Goal: Task Accomplishment & Management: Manage account settings

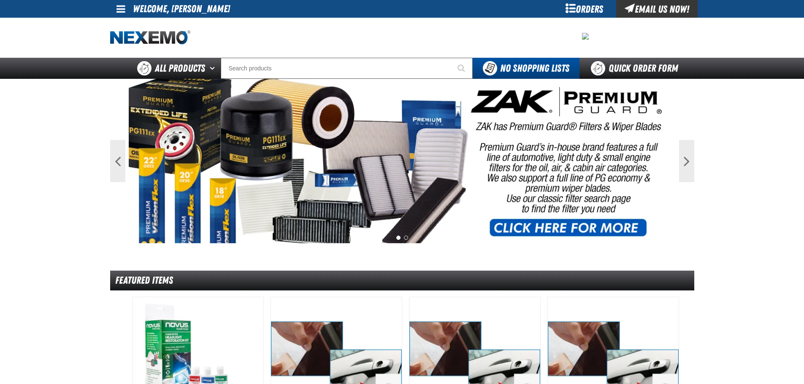
click at [121, 10] on span at bounding box center [120, 9] width 9 height 10
click at [134, 25] on link "My Account My Account" at bounding box center [133, 25] width 38 height 8
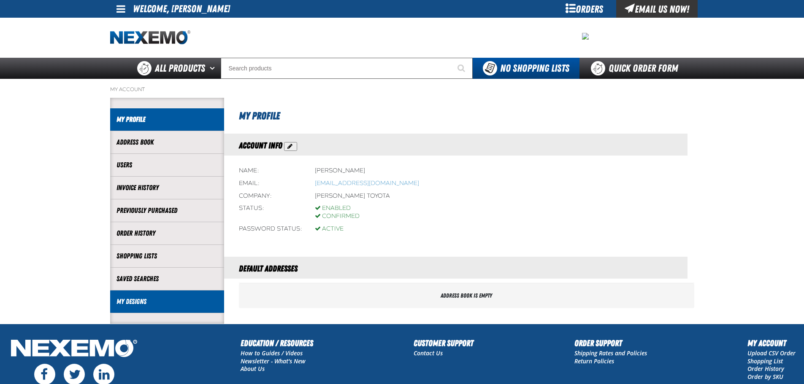
click at [170, 300] on link "My Designs" at bounding box center [166, 302] width 101 height 10
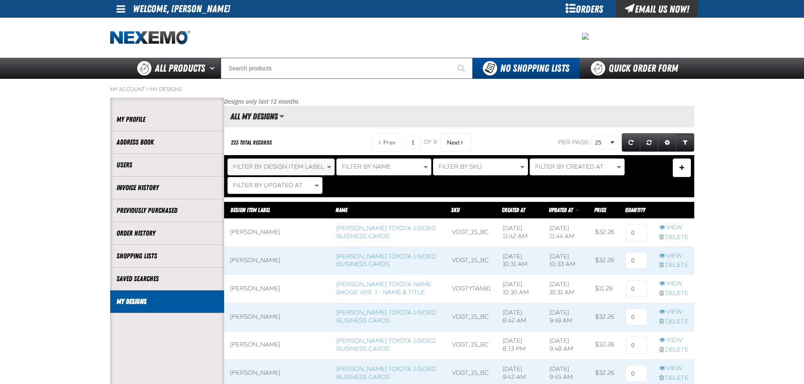
click at [299, 171] on button "Filter By Design Item Label" at bounding box center [280, 167] width 107 height 17
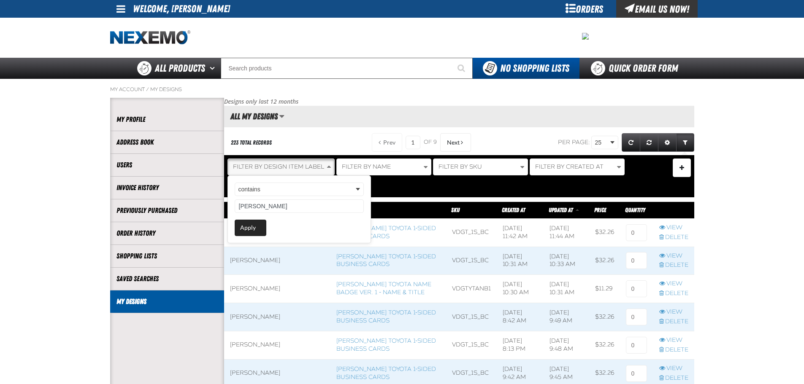
type input "glenn"
click at [253, 230] on button "Apply" at bounding box center [251, 228] width 32 height 16
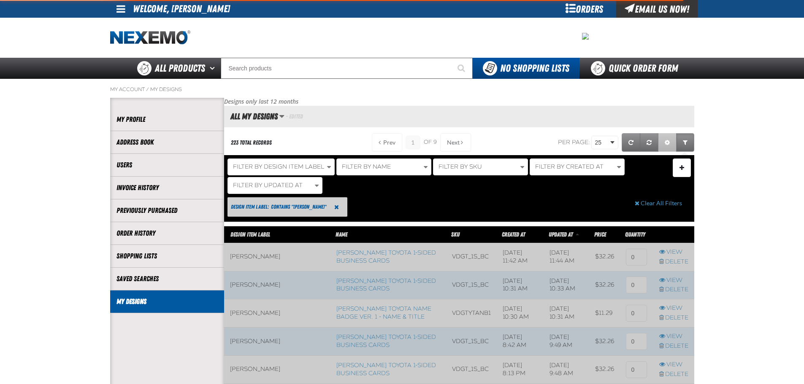
scroll to position [136, 470]
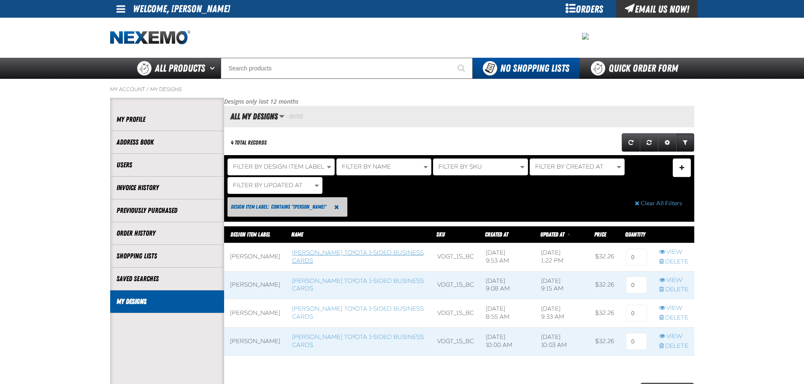
click at [322, 259] on link "[PERSON_NAME] Toyota 1-sided Business Cards" at bounding box center [358, 256] width 132 height 15
click at [250, 257] on span at bounding box center [255, 257] width 62 height 28
